Goal: Transaction & Acquisition: Book appointment/travel/reservation

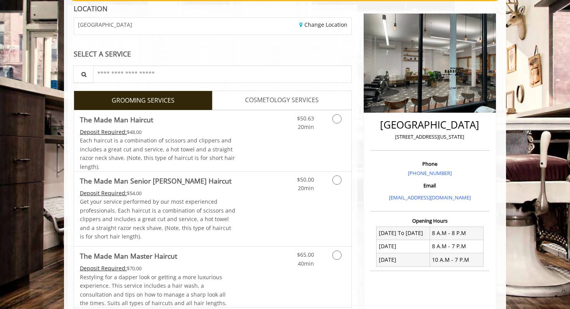
scroll to position [101, 0]
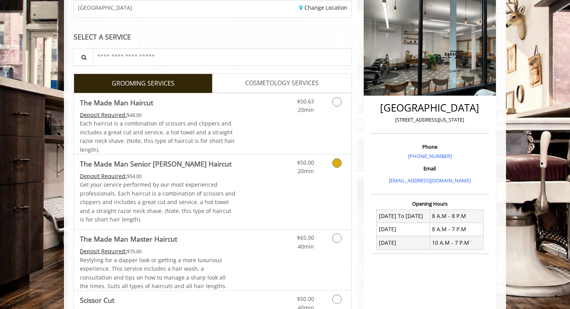
click at [134, 165] on Haircut "The Made Man Senior [PERSON_NAME] Haircut" at bounding box center [155, 163] width 151 height 11
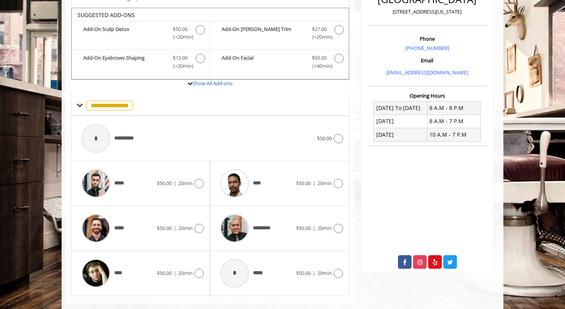
scroll to position [217, 0]
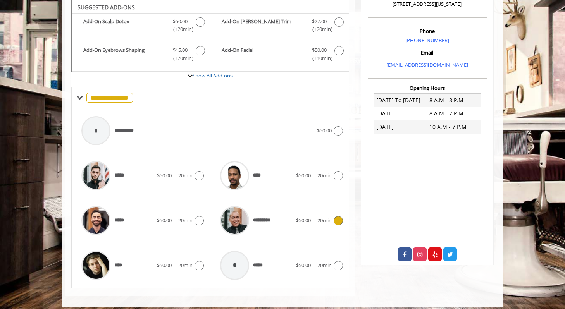
click at [291, 217] on div "*********" at bounding box center [255, 220] width 79 height 37
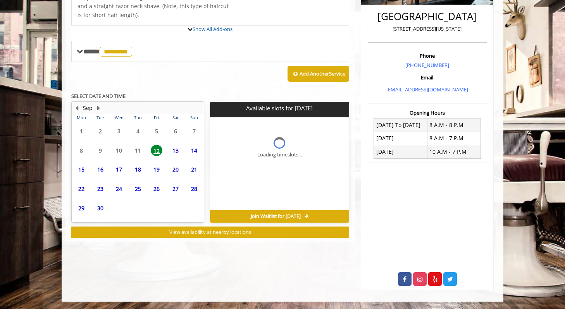
scroll to position [214, 0]
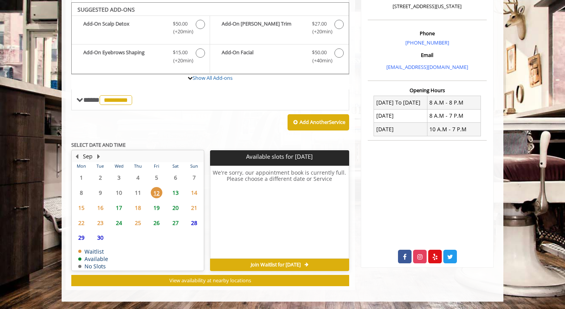
click at [177, 196] on span "13" at bounding box center [176, 192] width 12 height 11
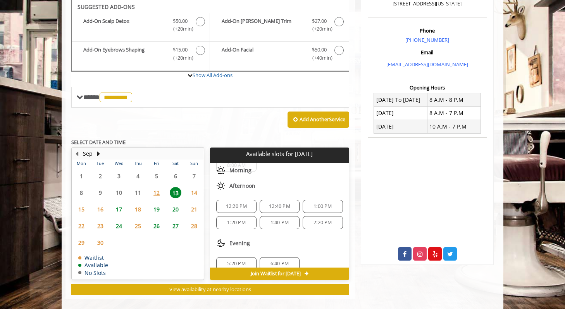
scroll to position [35, 0]
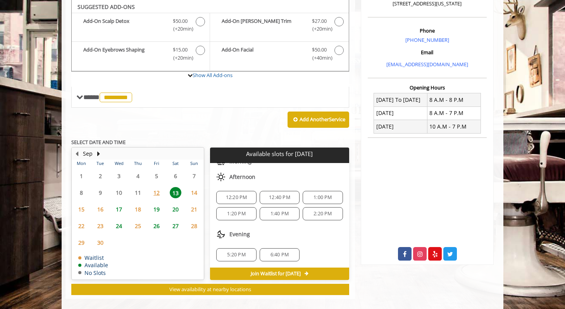
click at [320, 213] on span "2:20 PM" at bounding box center [322, 214] width 18 height 6
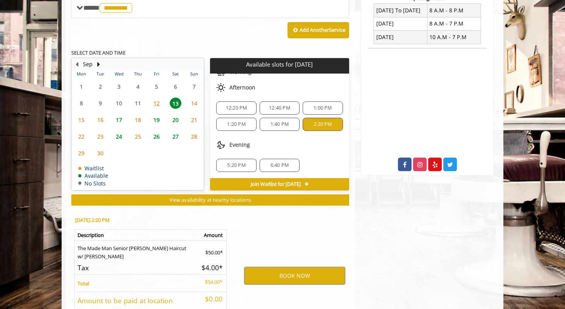
scroll to position [366, 0]
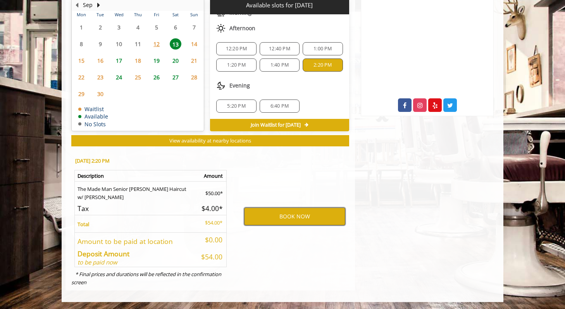
click at [263, 218] on button "BOOK NOW" at bounding box center [294, 217] width 101 height 18
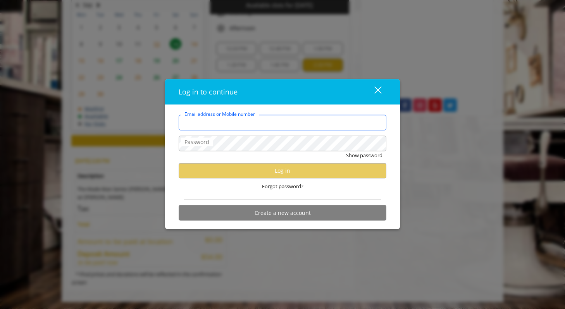
type input "**********"
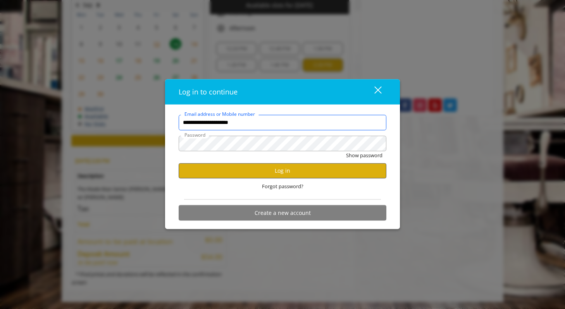
scroll to position [0, 0]
click at [271, 171] on button "Log in" at bounding box center [283, 170] width 208 height 15
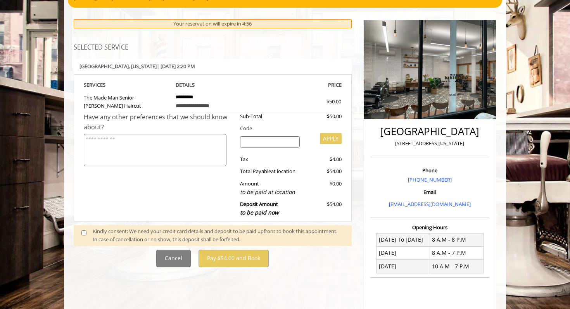
scroll to position [78, 0]
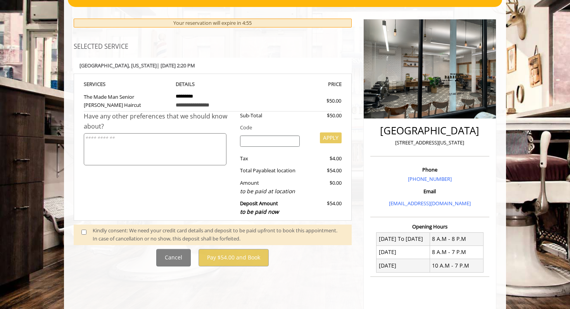
click at [81, 234] on span at bounding box center [87, 235] width 23 height 16
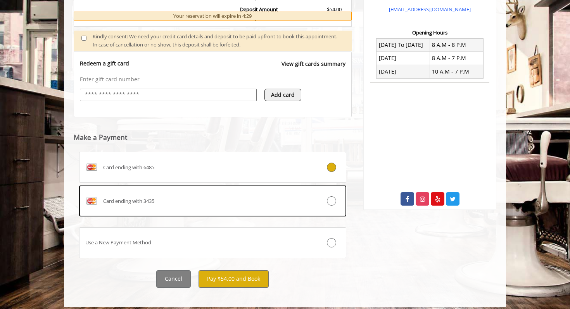
scroll to position [273, 0]
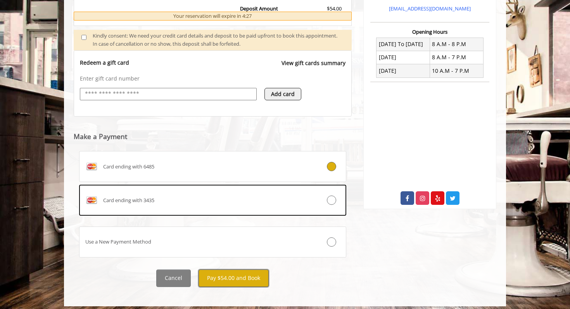
click at [222, 277] on button "Pay $54.00 and Book" at bounding box center [233, 278] width 70 height 17
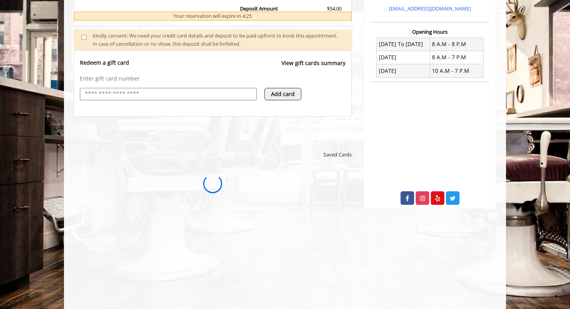
scroll to position [0, 0]
